Goal: Task Accomplishment & Management: Use online tool/utility

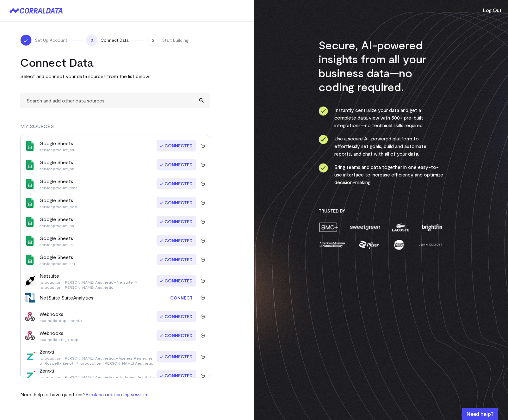
scroll to position [272, 0]
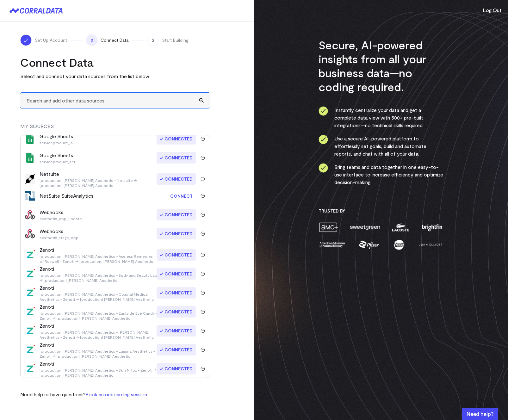
click at [66, 103] on input "text" at bounding box center [115, 101] width 190 height 16
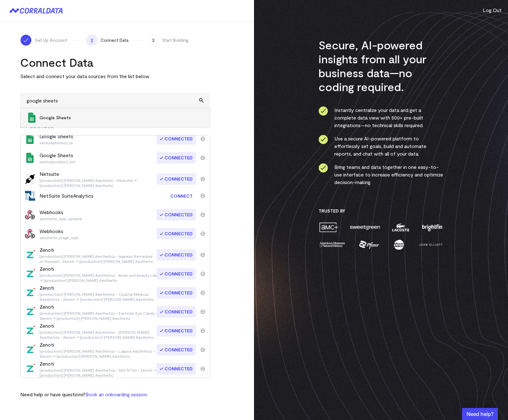
click at [66, 115] on span "Google Sheets" at bounding box center [122, 118] width 164 height 6
type input "Google Sheets"
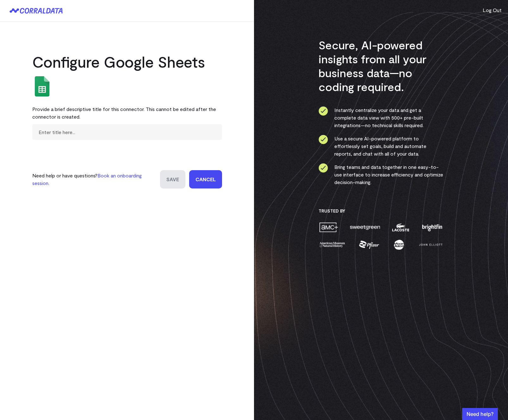
click at [119, 140] on form "Need help or have questions? Book an onboarding session. Save Cancel" at bounding box center [127, 156] width 190 height 64
click at [115, 135] on input "text" at bounding box center [127, 132] width 190 height 16
click at [114, 152] on form "Need help or have questions? Book an onboarding session. Save Cancel" at bounding box center [127, 156] width 190 height 64
click at [103, 132] on input "text" at bounding box center [127, 132] width 190 height 16
type input "serviceproduct_ser"
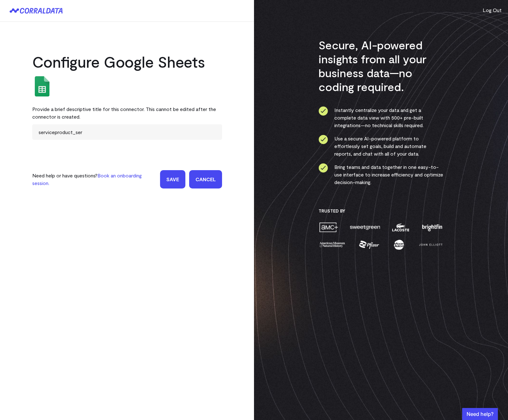
click at [176, 183] on input "Save" at bounding box center [172, 179] width 25 height 18
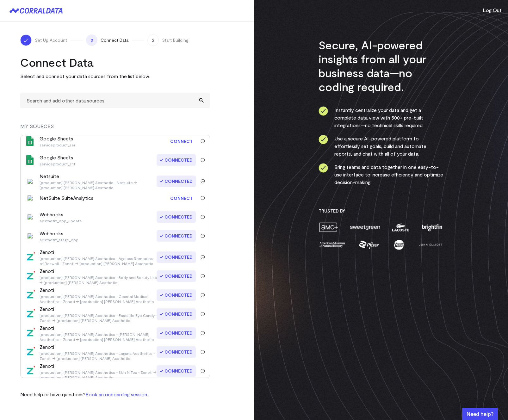
scroll to position [284, 0]
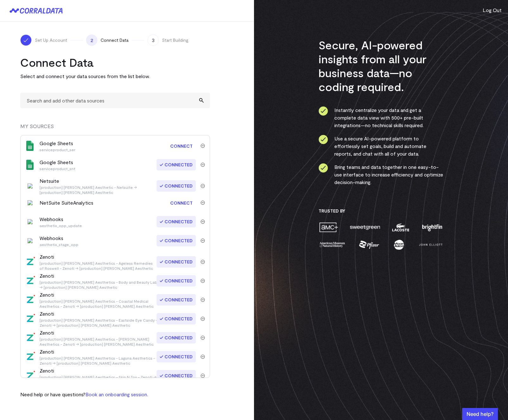
click at [182, 147] on link "Connect" at bounding box center [181, 146] width 29 height 12
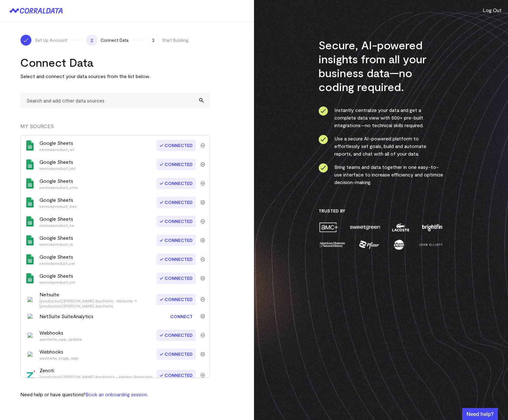
scroll to position [291, 0]
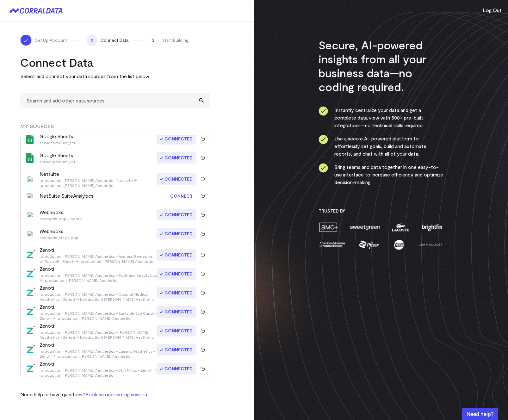
click at [214, 53] on div "Set Up Account 2 Connect Data 3 Start Building Connect Data Select and connect …" at bounding box center [127, 216] width 254 height 389
click at [490, 9] on button "Log Out" at bounding box center [492, 10] width 19 height 8
